Goal: Task Accomplishment & Management: Use online tool/utility

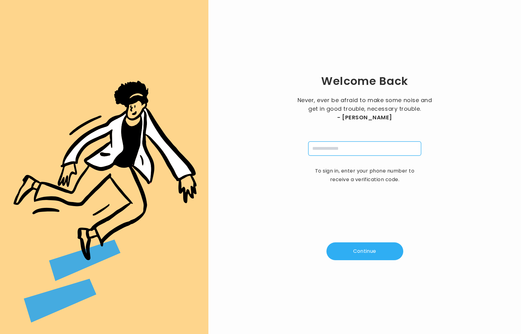
click at [333, 148] on input "tel" at bounding box center [364, 148] width 113 height 14
type input "**********"
click at [361, 241] on div "**********" at bounding box center [364, 167] width 293 height 314
click at [354, 256] on button "Continue" at bounding box center [365, 251] width 77 height 18
type input "*"
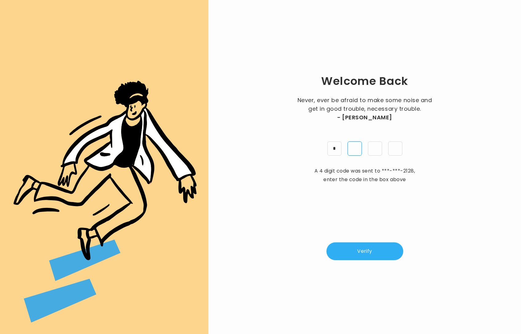
type input "*"
click at [366, 264] on div "Welcome Back Never, ever be afraid to make some noise and get in good trouble, …" at bounding box center [364, 167] width 293 height 314
click at [363, 254] on button "Verify" at bounding box center [365, 251] width 77 height 18
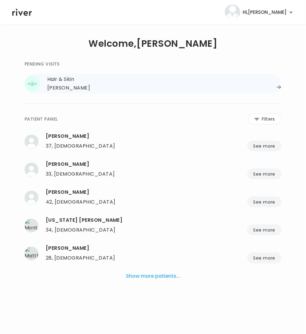
click at [65, 88] on div "[PERSON_NAME]" at bounding box center [68, 88] width 43 height 9
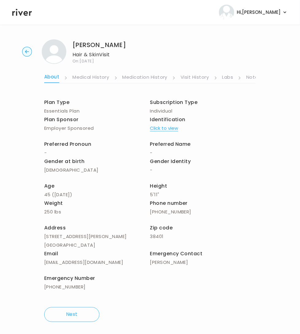
click at [231, 75] on link "Labs" at bounding box center [228, 78] width 11 height 10
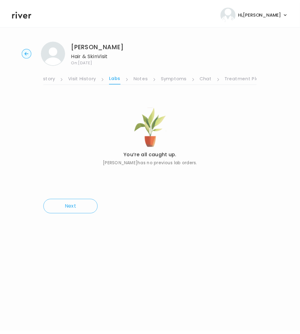
scroll to position [0, 114]
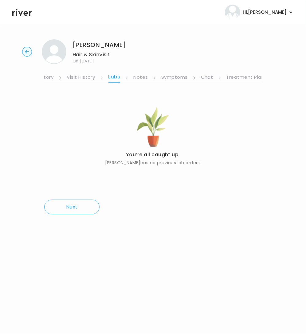
drag, startPoint x: 173, startPoint y: 75, endPoint x: 177, endPoint y: 84, distance: 9.9
click at [173, 76] on link "Symptoms" at bounding box center [174, 78] width 26 height 10
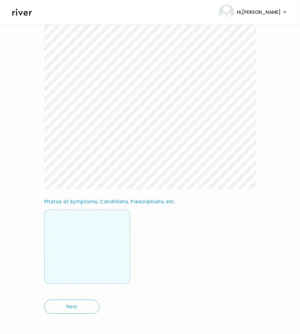
scroll to position [222, 0]
click at [87, 245] on img at bounding box center [87, 248] width 0 height 61
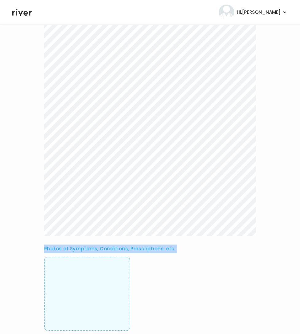
scroll to position [180, 0]
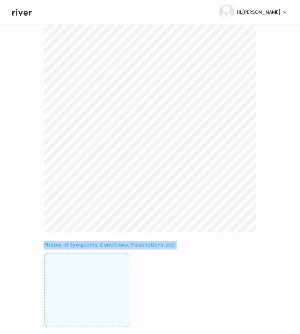
drag, startPoint x: 41, startPoint y: 95, endPoint x: 233, endPoint y: 285, distance: 270.5
click at [233, 285] on div "[PERSON_NAME] Hair & Skin Visit On: [DATE] About Medical History Medication His…" at bounding box center [150, 112] width 300 height 517
drag, startPoint x: 248, startPoint y: 248, endPoint x: 180, endPoint y: 268, distance: 70.7
click at [247, 248] on h3 "Photos of Symptoms, Conditions, Prescriptions, etc." at bounding box center [150, 245] width 212 height 9
click at [87, 274] on img at bounding box center [87, 290] width 0 height 61
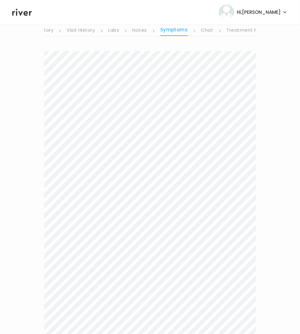
scroll to position [0, 0]
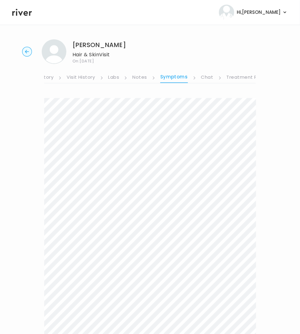
click at [237, 74] on link "Treatment Plan" at bounding box center [246, 78] width 38 height 10
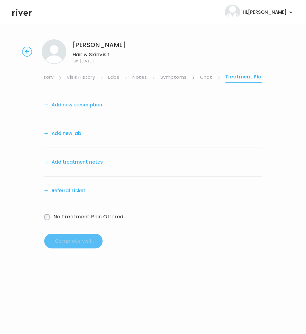
click at [69, 161] on button "Add treatment notes" at bounding box center [73, 162] width 59 height 9
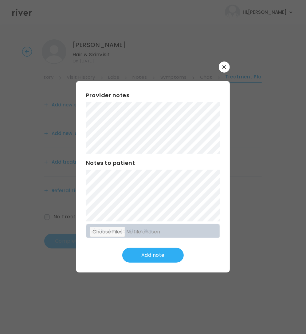
click at [157, 58] on div "​ Provider notes Notes to patient Click here to attach files Add note" at bounding box center [153, 167] width 306 height 334
click at [148, 256] on button "Update note" at bounding box center [152, 255] width 61 height 15
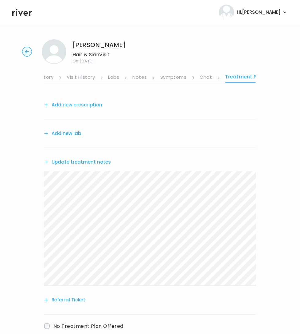
click at [77, 102] on button "Add new prescription" at bounding box center [73, 105] width 58 height 9
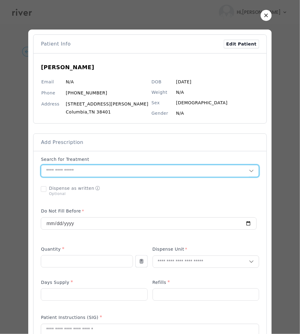
click at [110, 172] on input "text" at bounding box center [145, 171] width 208 height 12
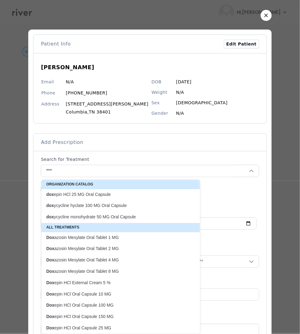
click at [116, 207] on p "dox ycycline hyclate 100 MG Oral Capsule" at bounding box center [116, 206] width 141 height 6
type input "**********"
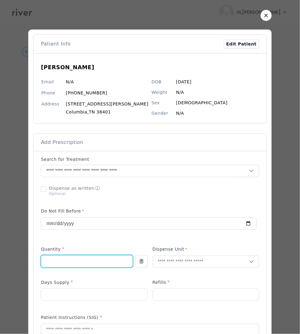
click at [71, 262] on input "number" at bounding box center [86, 262] width 91 height 12
type input "**"
click at [191, 261] on input "text" at bounding box center [201, 262] width 96 height 12
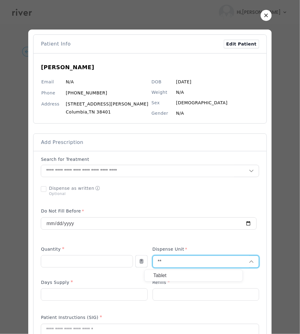
type input "**"
drag, startPoint x: 182, startPoint y: 275, endPoint x: 146, endPoint y: 290, distance: 38.6
click at [182, 275] on p "Tablet" at bounding box center [193, 275] width 81 height 9
click at [73, 297] on input "number" at bounding box center [94, 295] width 106 height 12
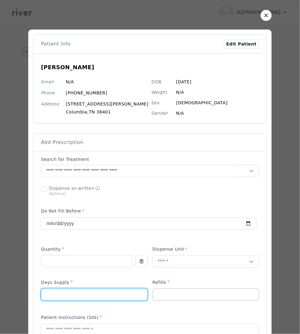
type input "*"
click at [168, 296] on input "number" at bounding box center [206, 295] width 106 height 12
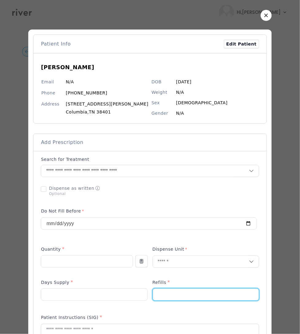
type input "*"
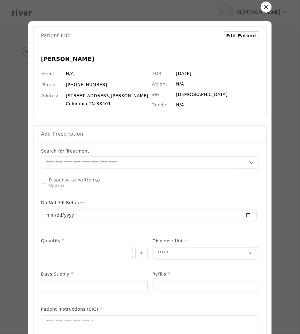
scroll to position [9, 0]
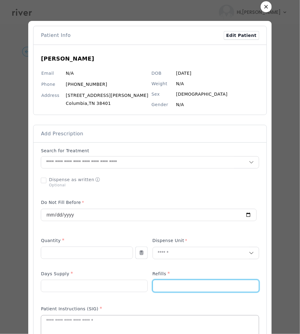
click at [74, 323] on textarea at bounding box center [150, 331] width 218 height 33
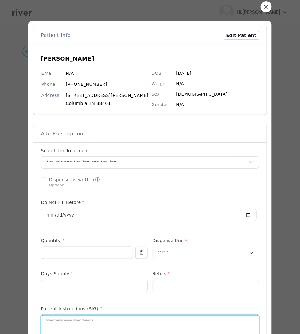
drag, startPoint x: 75, startPoint y: 322, endPoint x: 65, endPoint y: 321, distance: 10.0
click at [75, 322] on textarea at bounding box center [150, 331] width 218 height 33
type textarea "**********"
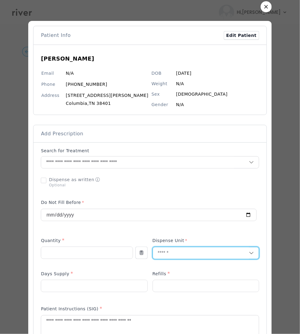
drag, startPoint x: 171, startPoint y: 249, endPoint x: 162, endPoint y: 251, distance: 8.4
click at [162, 251] on input "text" at bounding box center [201, 253] width 96 height 12
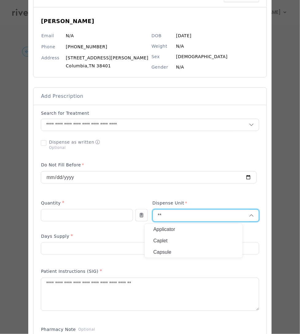
scroll to position [46, 0]
type input "**"
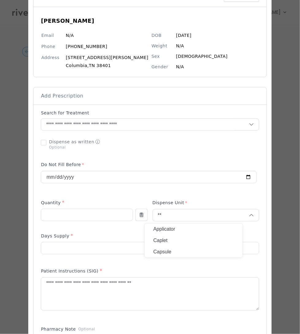
click at [186, 251] on p "Capsule" at bounding box center [193, 252] width 81 height 9
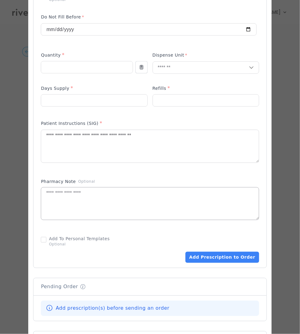
scroll to position [218, 0]
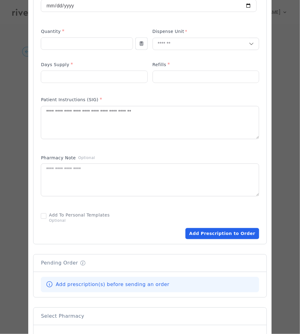
click at [206, 232] on button "Add Prescription to Order" at bounding box center [222, 233] width 73 height 11
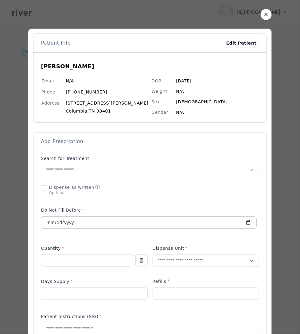
scroll to position [0, 0]
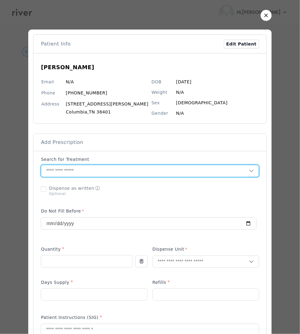
click at [93, 170] on input "text" at bounding box center [145, 171] width 208 height 12
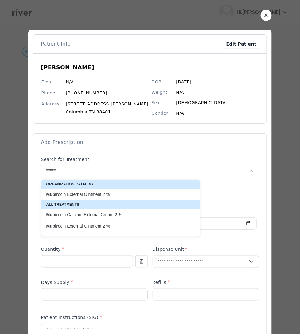
click at [81, 195] on p "Mupir ocin External Ointment 2 %" at bounding box center [116, 195] width 141 height 6
type input "**********"
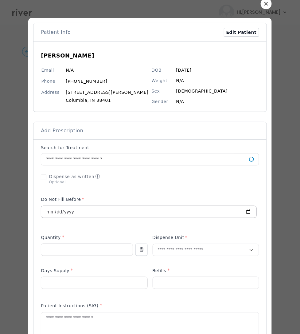
scroll to position [55, 0]
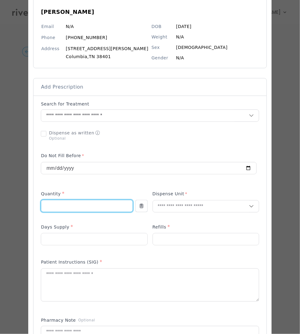
click at [95, 208] on input "number" at bounding box center [86, 206] width 91 height 12
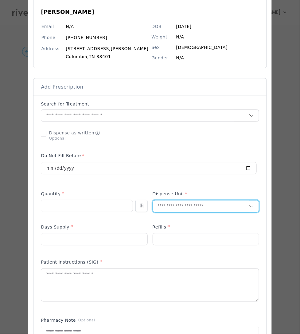
click at [190, 201] on input "text" at bounding box center [201, 206] width 96 height 12
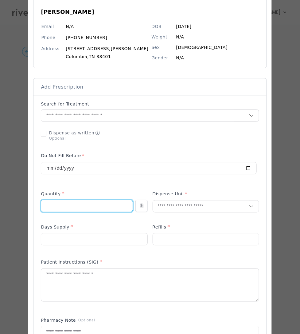
drag, startPoint x: 43, startPoint y: 206, endPoint x: 50, endPoint y: 194, distance: 13.6
click at [30, 206] on div "​" at bounding box center [150, 264] width 300 height 639
type input "**"
click at [179, 204] on input "text" at bounding box center [201, 206] width 96 height 12
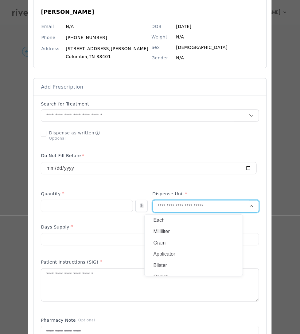
click at [178, 247] on div "Gram" at bounding box center [194, 242] width 98 height 11
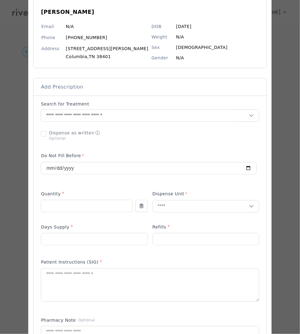
click at [214, 183] on div at bounding box center [149, 166] width 216 height 34
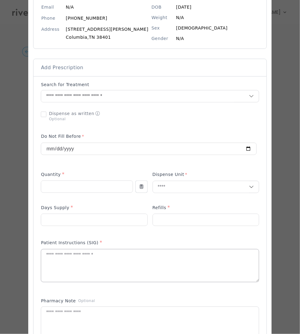
scroll to position [76, 0]
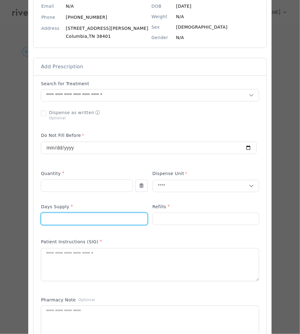
click at [109, 224] on input "number" at bounding box center [94, 219] width 106 height 12
type input "*"
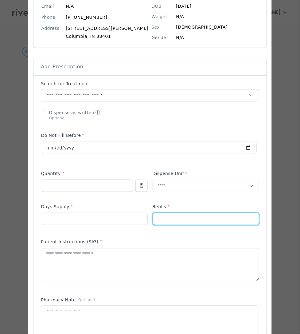
click at [158, 224] on input "number" at bounding box center [206, 219] width 106 height 12
type input "*"
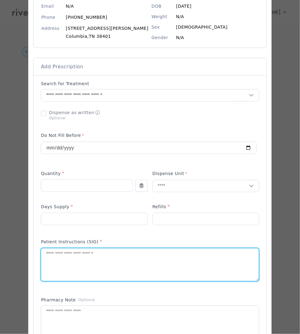
click at [72, 269] on textarea at bounding box center [150, 264] width 218 height 33
drag, startPoint x: 55, startPoint y: 257, endPoint x: 25, endPoint y: 261, distance: 30.1
click at [25, 261] on div "​" at bounding box center [150, 243] width 300 height 639
click at [56, 260] on textarea "**********" at bounding box center [150, 264] width 218 height 33
click at [54, 256] on textarea "**********" at bounding box center [150, 264] width 218 height 33
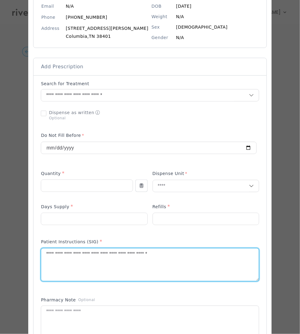
click at [85, 260] on textarea "**********" at bounding box center [150, 264] width 218 height 33
click at [52, 254] on textarea "**********" at bounding box center [150, 264] width 218 height 33
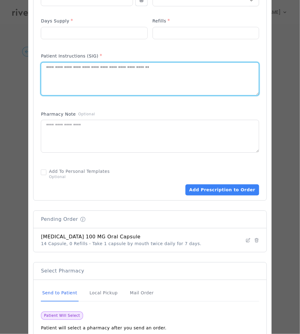
scroll to position [268, 0]
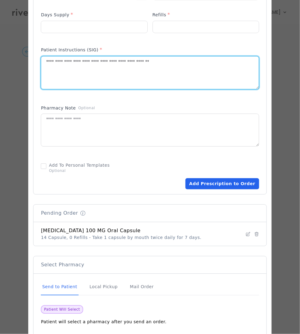
type textarea "**********"
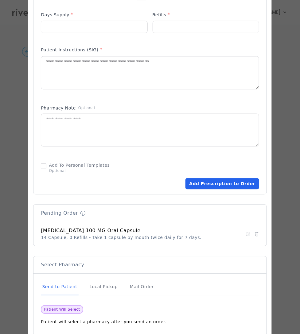
click at [202, 185] on button "Add Prescription to Order" at bounding box center [222, 183] width 73 height 11
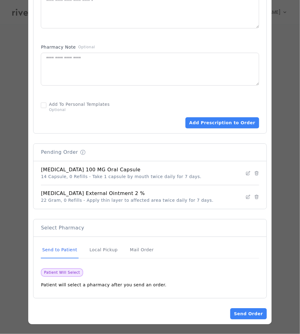
scroll to position [38, 0]
click at [232, 313] on button "Send Order" at bounding box center [249, 313] width 36 height 11
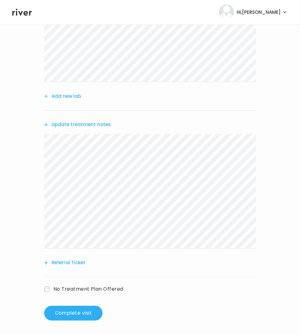
scroll to position [180, 0]
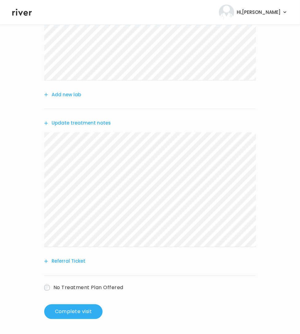
click at [85, 125] on button "Update treatment notes" at bounding box center [77, 123] width 67 height 9
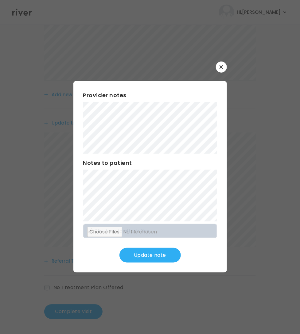
click at [218, 224] on div "Provider notes Notes to patient Click here to attach files Update note" at bounding box center [150, 176] width 154 height 191
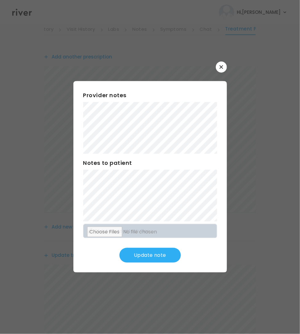
scroll to position [0, 0]
click at [232, 202] on div "​ Provider notes Notes to patient Click here to attach files Update note" at bounding box center [150, 167] width 300 height 334
click at [166, 249] on button "Update note" at bounding box center [150, 255] width 61 height 15
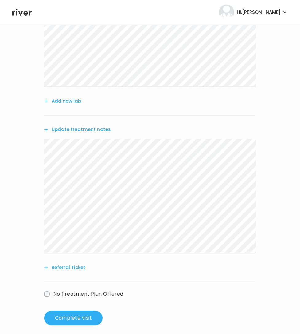
scroll to position [180, 0]
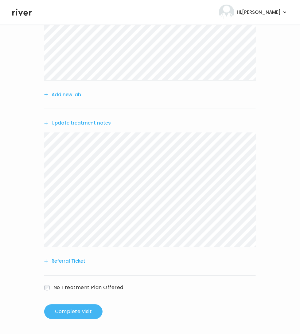
click at [67, 313] on button "Complete visit" at bounding box center [73, 311] width 58 height 15
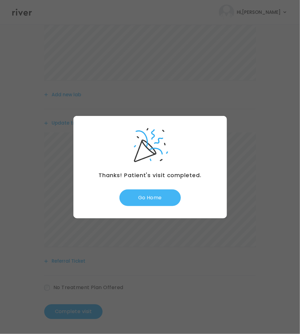
click at [158, 200] on button "Go Home" at bounding box center [150, 197] width 61 height 17
